Goal: Task Accomplishment & Management: Use online tool/utility

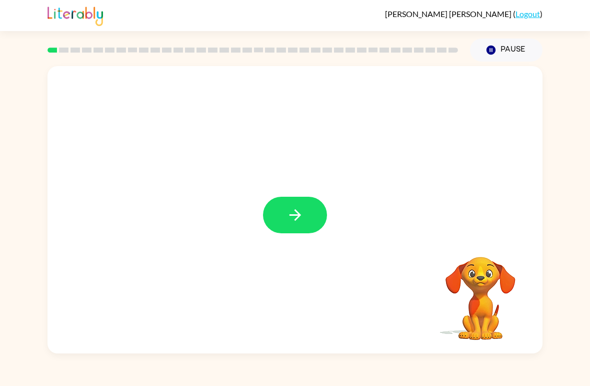
click at [296, 217] on icon "button" at bounding box center [296, 215] width 18 height 18
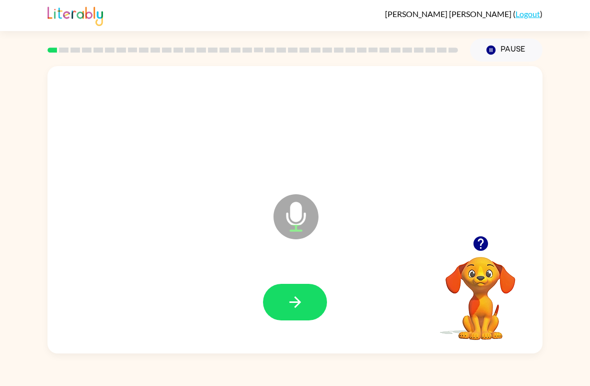
click at [302, 315] on button "button" at bounding box center [295, 302] width 64 height 37
click at [298, 302] on icon "button" at bounding box center [295, 302] width 12 height 12
click at [305, 314] on button "button" at bounding box center [295, 302] width 64 height 37
click at [291, 301] on icon "button" at bounding box center [296, 302] width 18 height 18
click at [303, 300] on icon "button" at bounding box center [296, 302] width 18 height 18
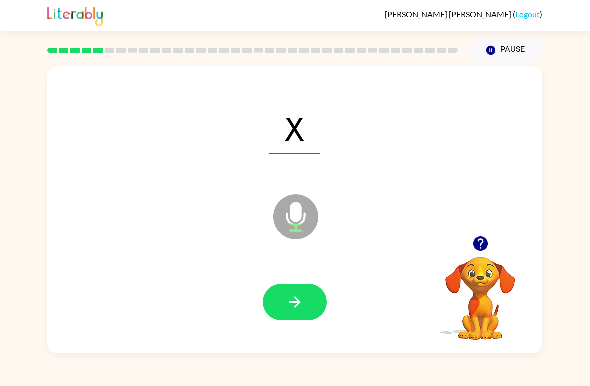
click at [304, 295] on icon "button" at bounding box center [296, 302] width 18 height 18
click at [311, 282] on div at bounding box center [295, 302] width 475 height 83
click at [283, 311] on button "button" at bounding box center [295, 302] width 64 height 37
click at [304, 312] on button "button" at bounding box center [295, 302] width 64 height 37
click at [294, 308] on icon "button" at bounding box center [296, 302] width 18 height 18
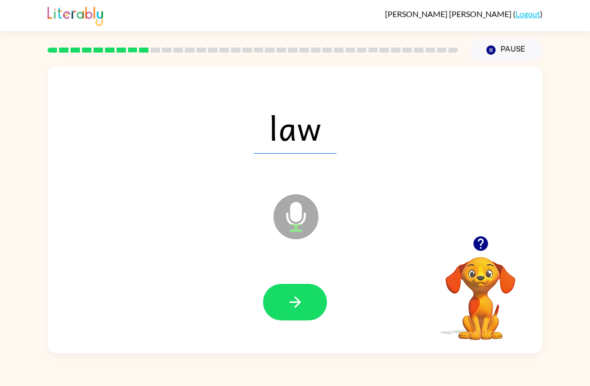
click at [319, 290] on button "button" at bounding box center [295, 302] width 64 height 37
click at [279, 313] on button "button" at bounding box center [295, 302] width 64 height 37
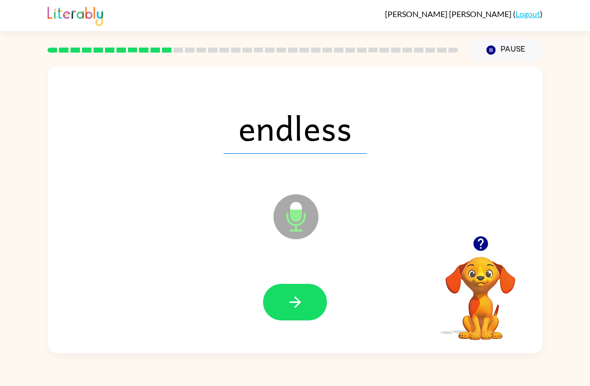
click at [297, 304] on icon "button" at bounding box center [296, 302] width 18 height 18
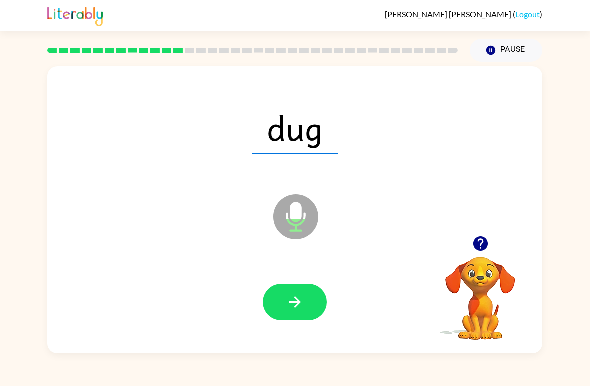
click at [295, 313] on button "button" at bounding box center [295, 302] width 64 height 37
click at [306, 274] on div at bounding box center [295, 302] width 475 height 83
click at [304, 300] on button "button" at bounding box center [295, 302] width 64 height 37
click at [283, 296] on button "button" at bounding box center [295, 302] width 64 height 37
click at [316, 295] on button "button" at bounding box center [295, 302] width 64 height 37
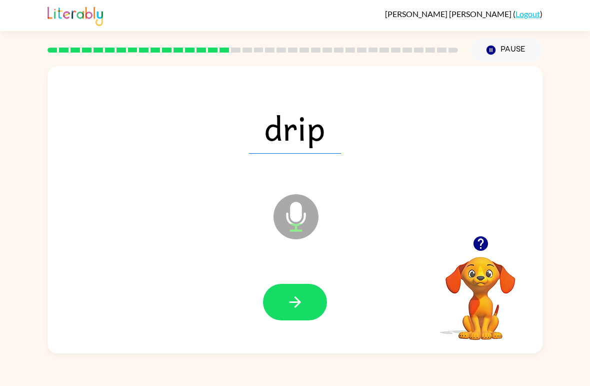
click at [309, 295] on button "button" at bounding box center [295, 302] width 64 height 37
click at [284, 301] on button "button" at bounding box center [295, 302] width 64 height 37
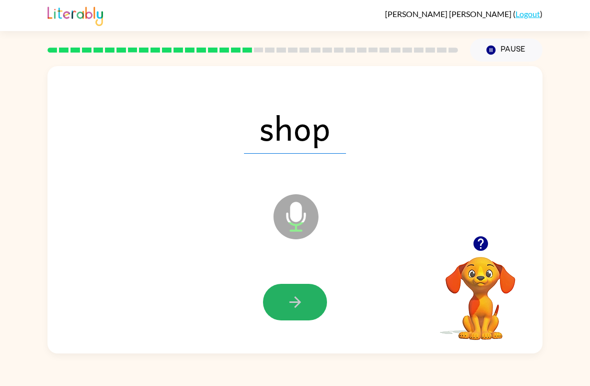
click at [308, 303] on button "button" at bounding box center [295, 302] width 64 height 37
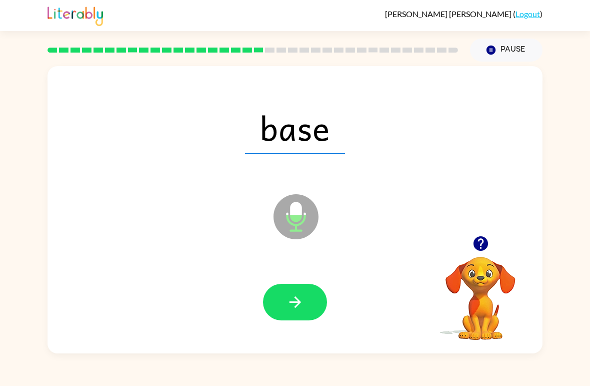
click at [301, 297] on icon "button" at bounding box center [296, 302] width 18 height 18
click at [308, 295] on button "button" at bounding box center [295, 302] width 64 height 37
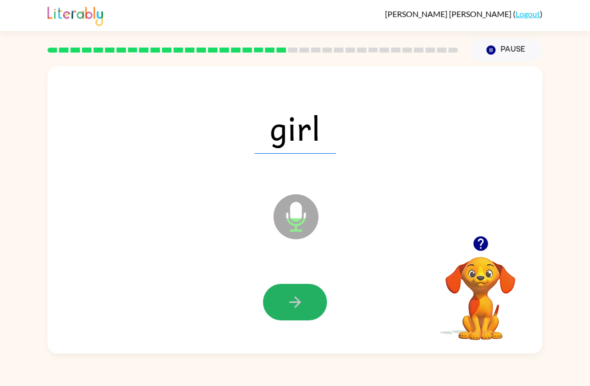
click at [288, 293] on button "button" at bounding box center [295, 302] width 64 height 37
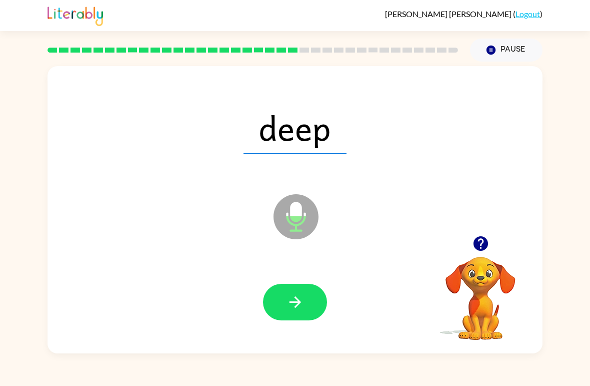
click at [281, 306] on button "button" at bounding box center [295, 302] width 64 height 37
click at [286, 311] on button "button" at bounding box center [295, 302] width 64 height 37
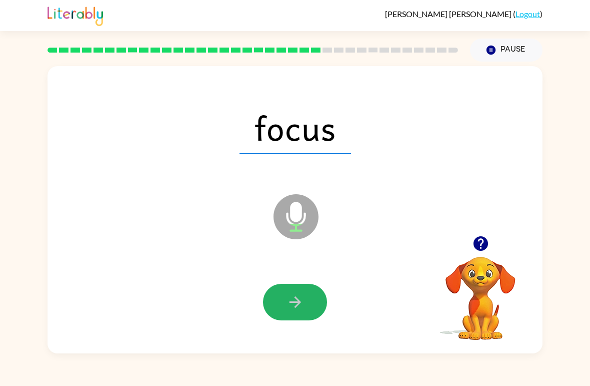
click at [281, 300] on button "button" at bounding box center [295, 302] width 64 height 37
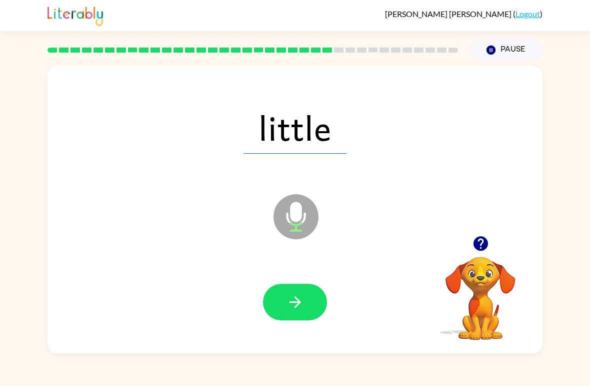
click at [310, 309] on button "button" at bounding box center [295, 302] width 64 height 37
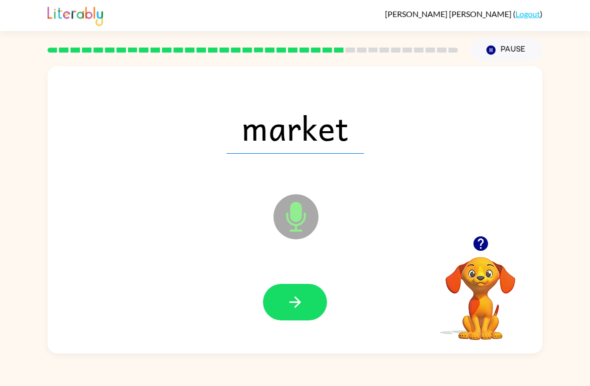
click at [301, 300] on icon "button" at bounding box center [296, 302] width 18 height 18
click at [301, 307] on icon "button" at bounding box center [296, 302] width 18 height 18
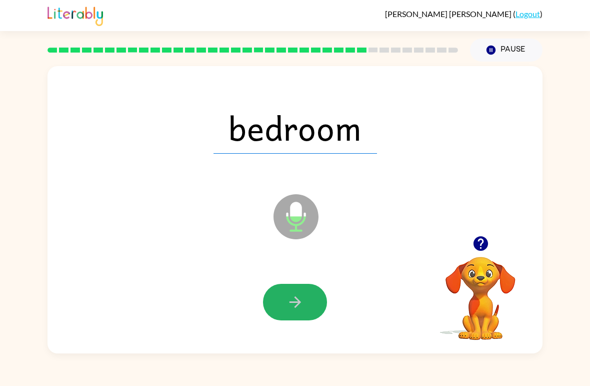
click at [291, 294] on icon "button" at bounding box center [296, 302] width 18 height 18
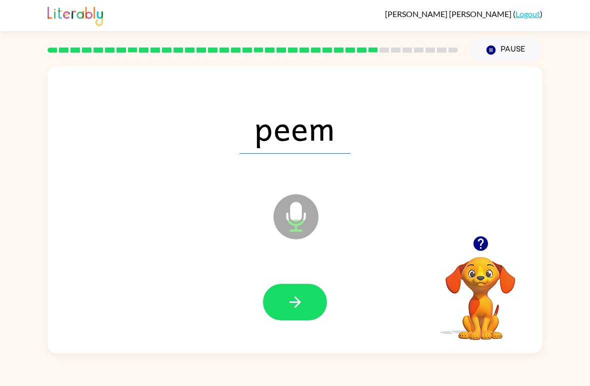
click at [315, 307] on button "button" at bounding box center [295, 302] width 64 height 37
click at [293, 305] on icon "button" at bounding box center [296, 302] width 18 height 18
click at [285, 302] on button "button" at bounding box center [295, 302] width 64 height 37
click at [293, 303] on icon "button" at bounding box center [295, 302] width 12 height 12
click at [288, 304] on icon "button" at bounding box center [296, 302] width 18 height 18
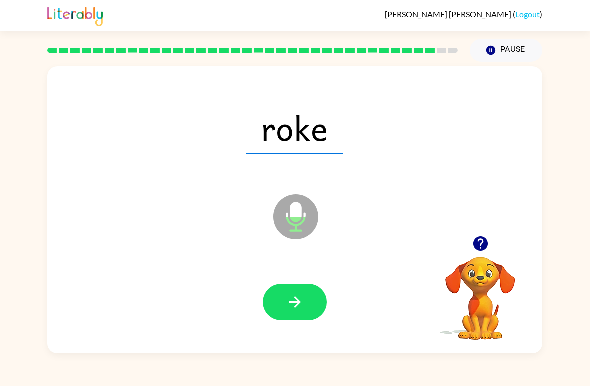
click at [276, 317] on button "button" at bounding box center [295, 302] width 64 height 37
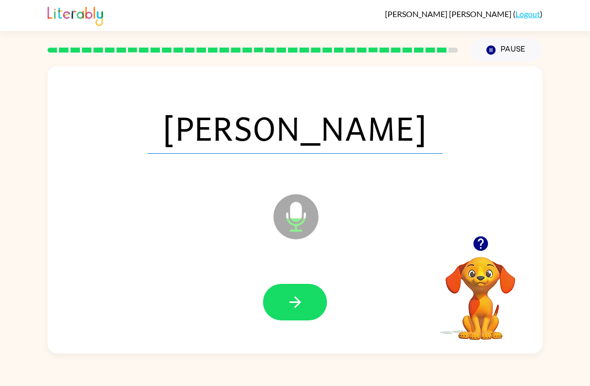
click at [303, 303] on icon "button" at bounding box center [296, 302] width 18 height 18
